Goal: Task Accomplishment & Management: Manage account settings

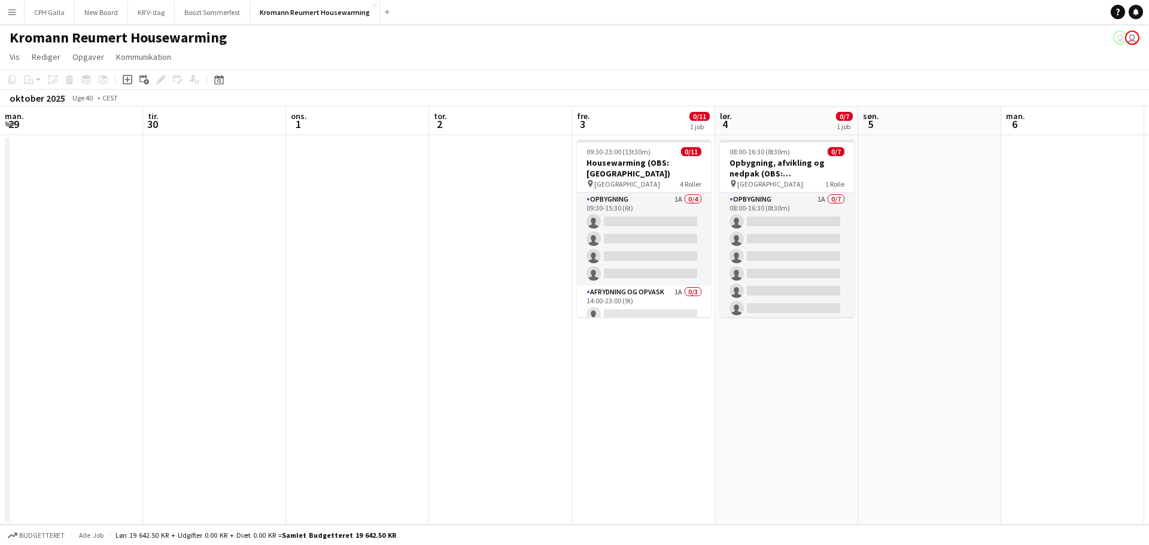
scroll to position [0, 298]
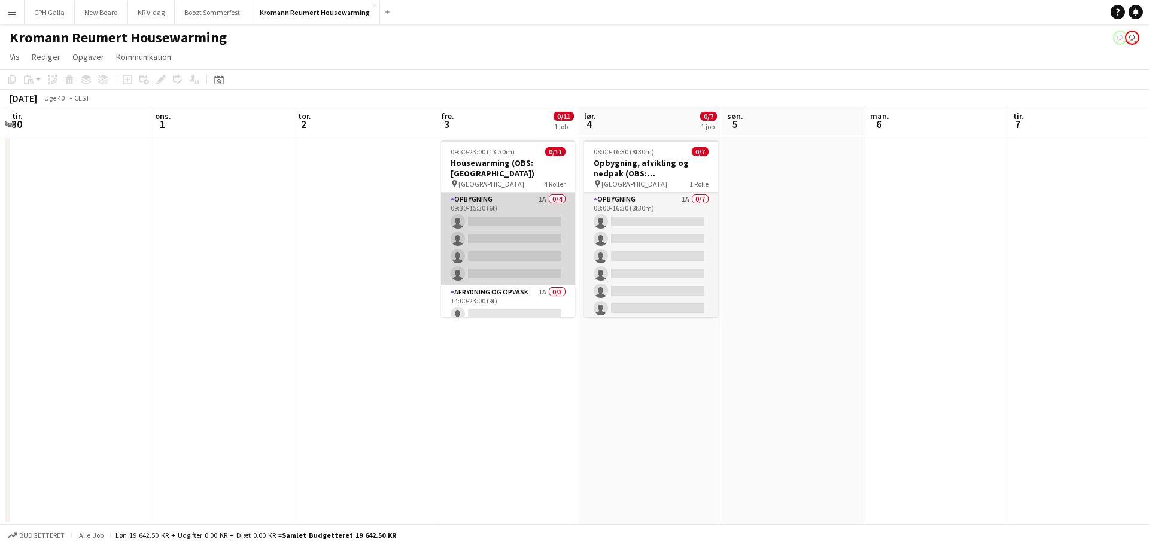
scroll to position [149, 0]
click at [508, 234] on app-card-role "Bartender 2A 0/3 14:00-23:00 (9t) single-neutral-actions single-neutral-actions…" at bounding box center [508, 249] width 134 height 75
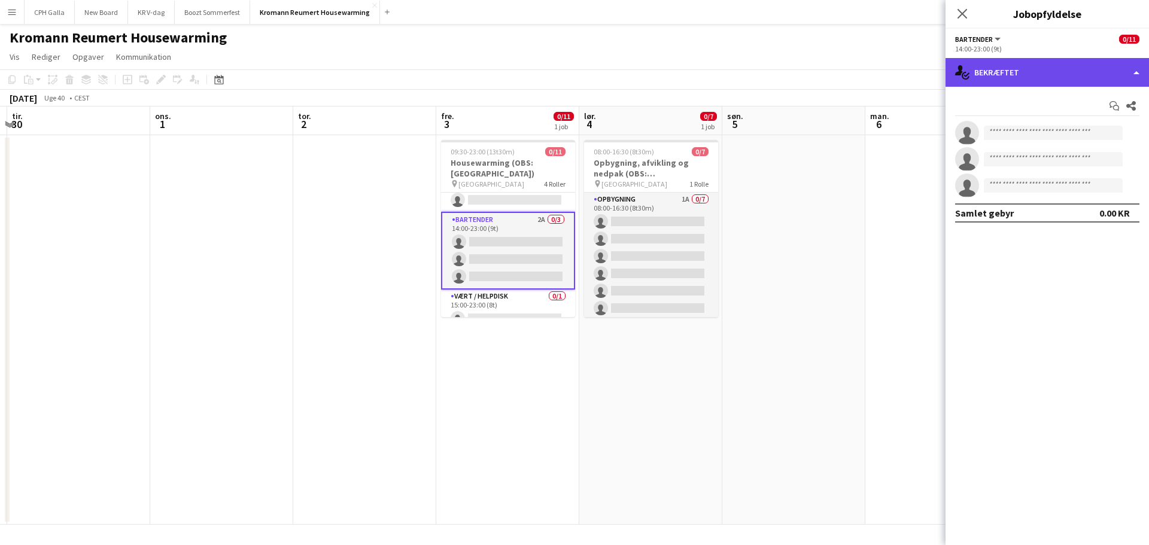
click at [985, 79] on div "single-neutral-actions-check-2 Bekræftet" at bounding box center [1046, 72] width 203 height 29
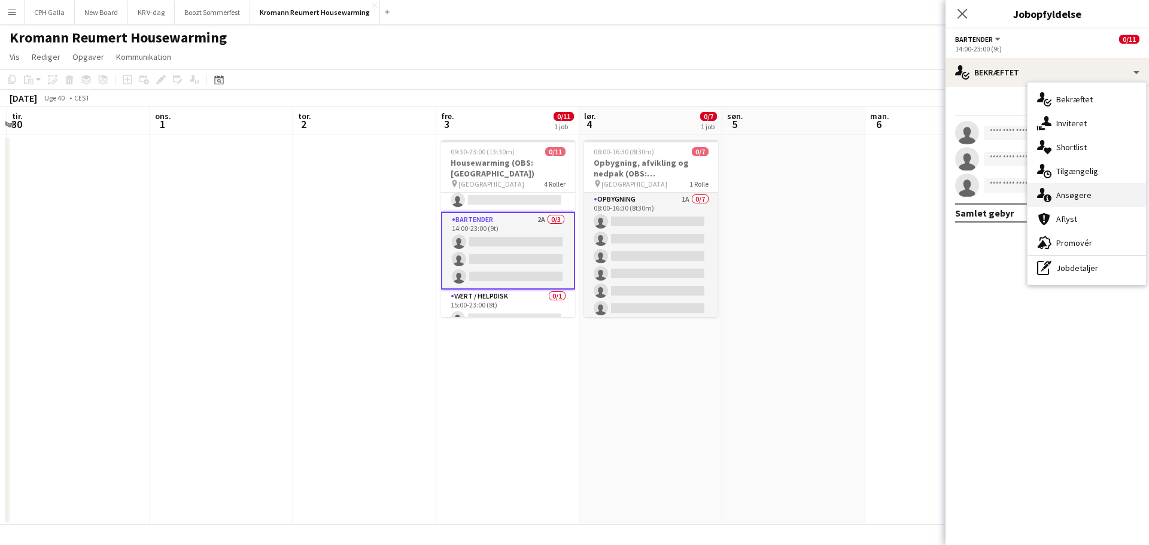
click at [1080, 200] on span "Ansøgere" at bounding box center [1073, 195] width 35 height 11
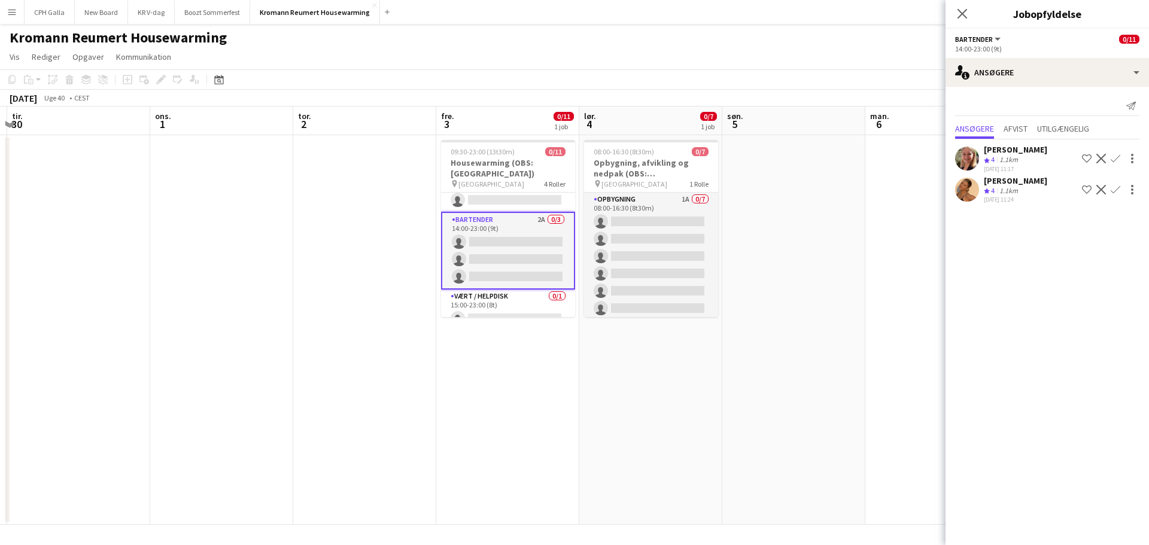
click at [1023, 153] on div "[PERSON_NAME]" at bounding box center [1014, 149] width 63 height 11
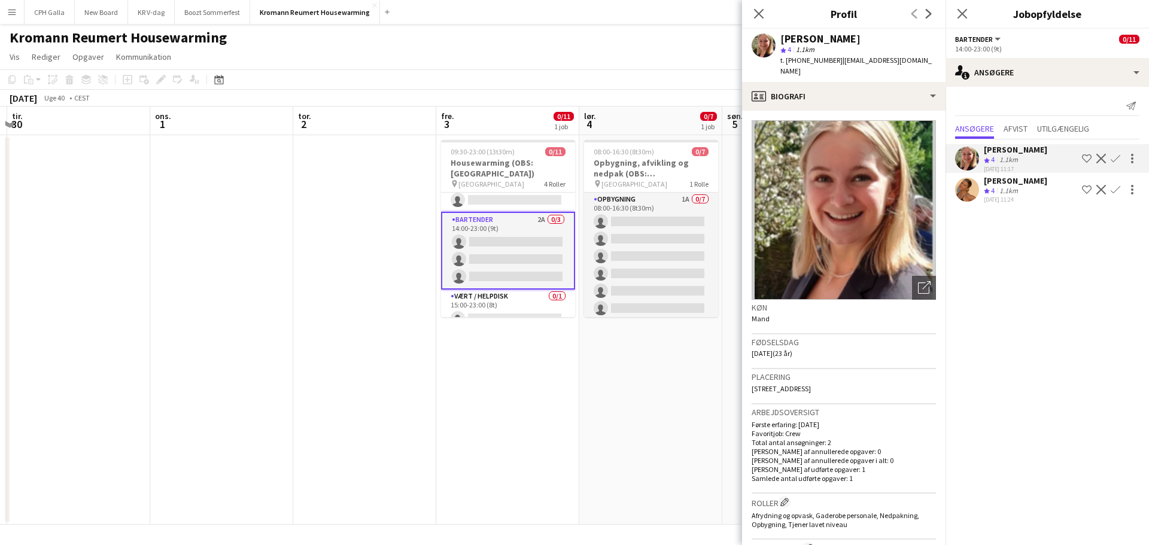
click at [1023, 181] on div "[PERSON_NAME]" at bounding box center [1014, 180] width 63 height 11
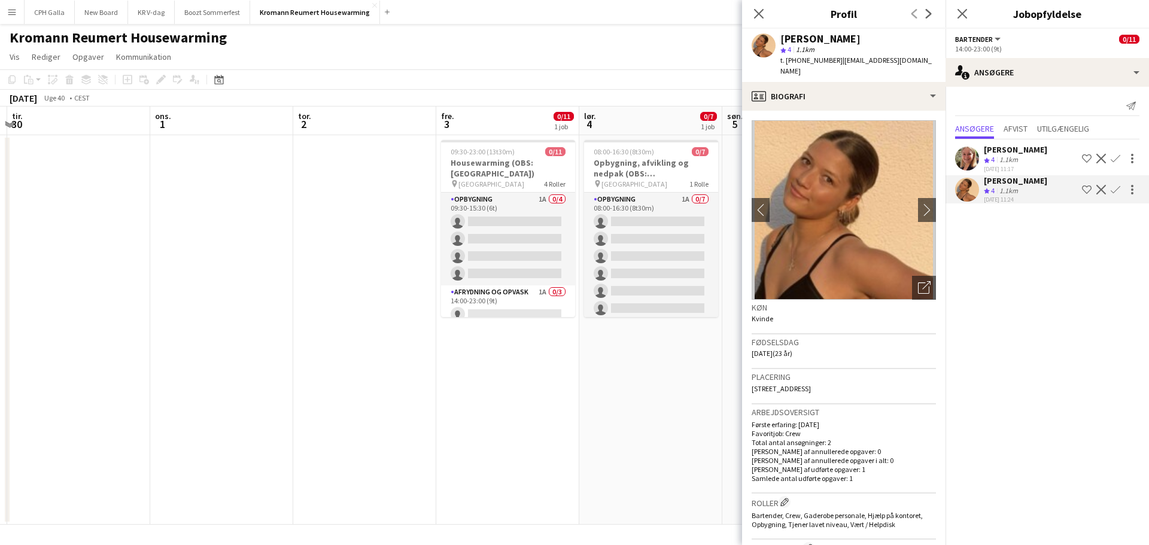
scroll to position [151, 0]
click at [996, 351] on mat-expansion-panel "users2 Ansøgere Send notifikation Ansøgere Afvist Utilgængelig [PERSON_NAME] Te…" at bounding box center [1046, 316] width 203 height 458
